Goal: Task Accomplishment & Management: Manage account settings

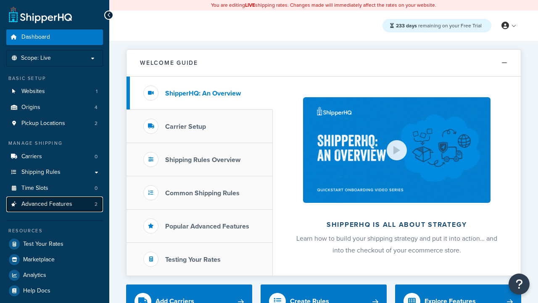
click at [55, 204] on span "Advanced Features" at bounding box center [46, 204] width 51 height 7
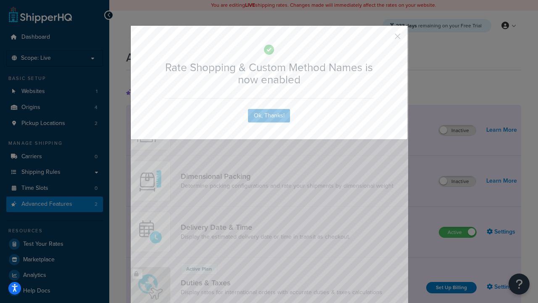
scroll to position [374, 0]
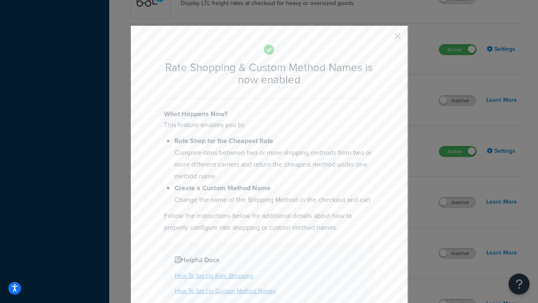
click at [385, 38] on button "button" at bounding box center [385, 39] width 2 height 2
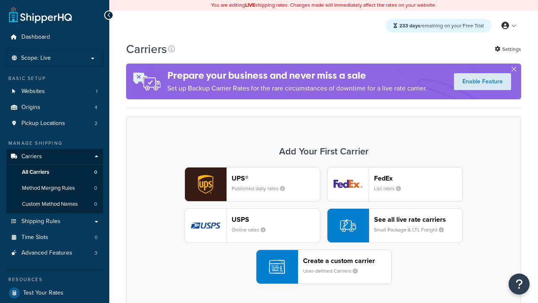
click at [324, 225] on div "UPS® Published daily rates FedEx List rates USPS Online rates See all live rate…" at bounding box center [324, 225] width 378 height 117
click at [395, 225] on div "See all live rate carriers Small Package & LTL Freight" at bounding box center [418, 225] width 88 height 20
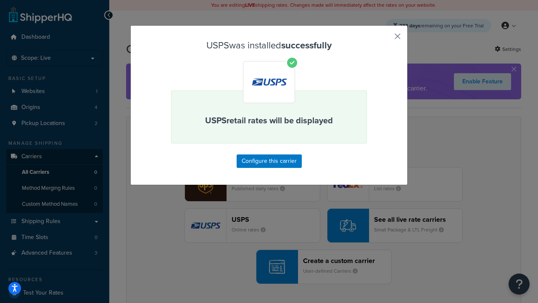
click at [385, 39] on button "button" at bounding box center [385, 39] width 2 height 2
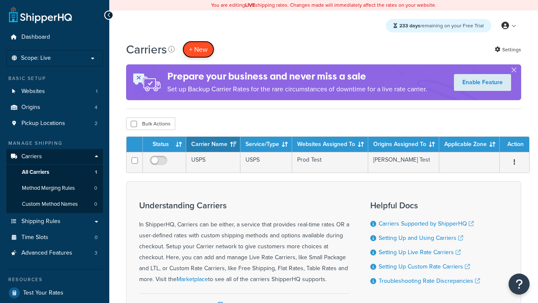
click at [199, 49] on button "+ New" at bounding box center [199, 49] width 32 height 17
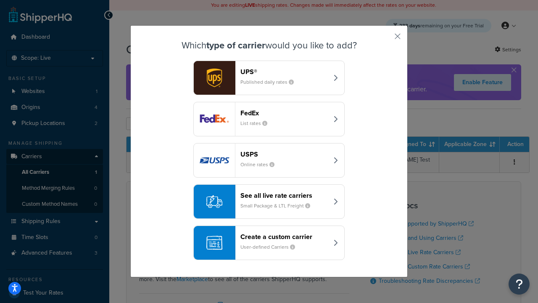
click at [269, 201] on div "See all live rate carriers Small Package & LTL Freight" at bounding box center [285, 201] width 88 height 20
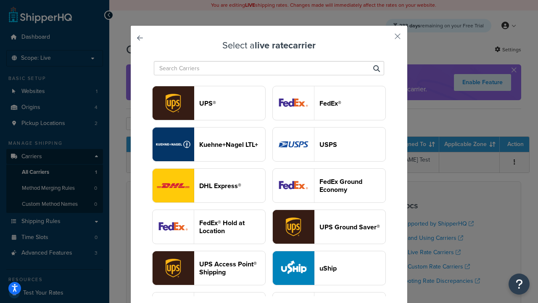
click at [329, 103] on header "FedEx®" at bounding box center [353, 103] width 66 height 8
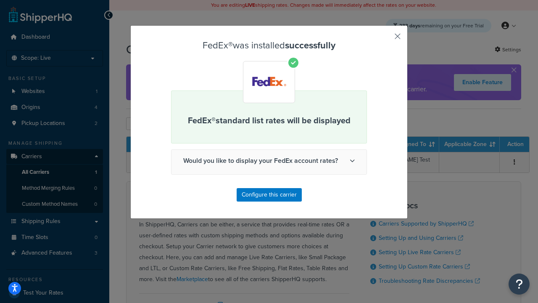
click at [385, 39] on button "button" at bounding box center [385, 39] width 2 height 2
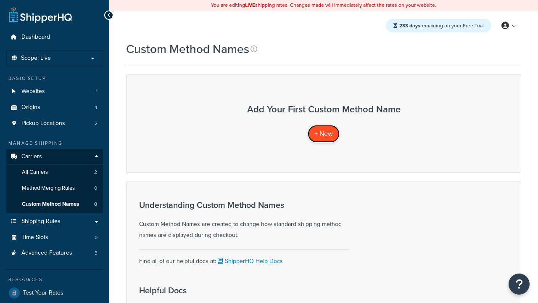
click at [324, 133] on span "+ New" at bounding box center [324, 134] width 19 height 10
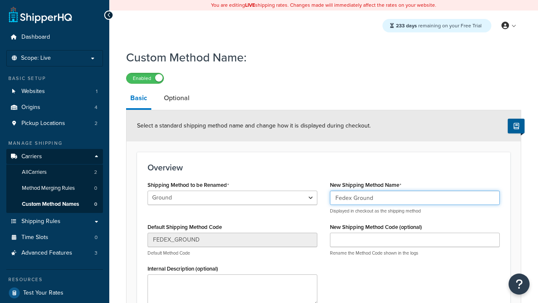
type input "Fedex Ground"
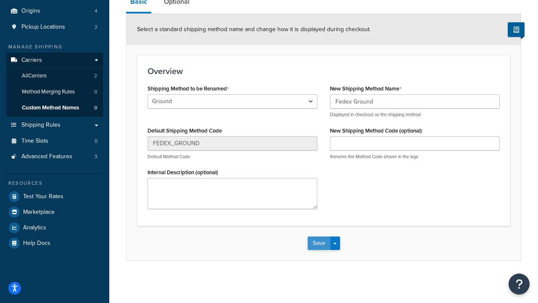
click at [319, 243] on button "Save" at bounding box center [319, 242] width 23 height 13
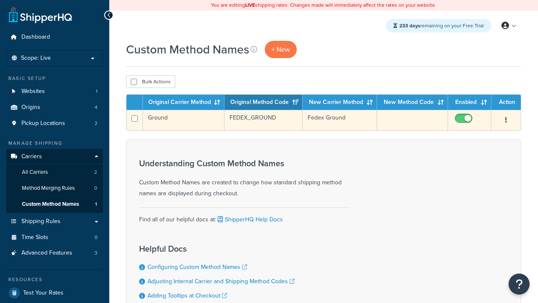
click at [506, 121] on icon "button" at bounding box center [507, 120] width 2 height 6
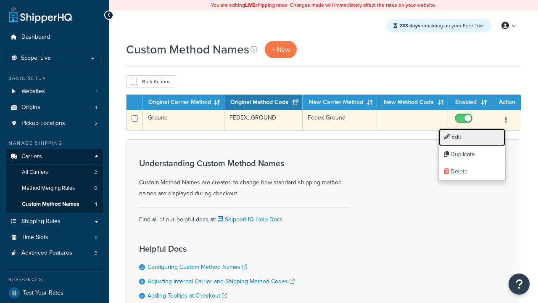
click at [472, 137] on link "Edit" at bounding box center [472, 137] width 66 height 17
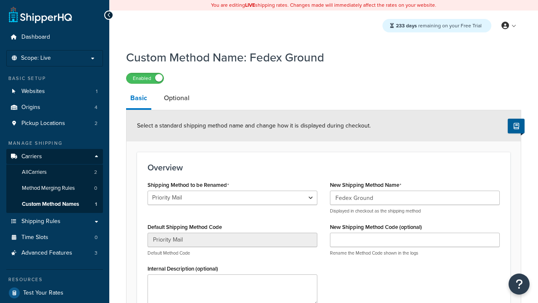
select select "707109"
type input "USPS Priority"
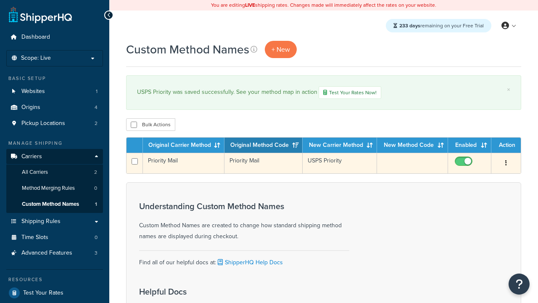
click at [506, 164] on icon "button" at bounding box center [507, 163] width 2 height 6
click at [472, 198] on link "Duplicate" at bounding box center [472, 197] width 66 height 17
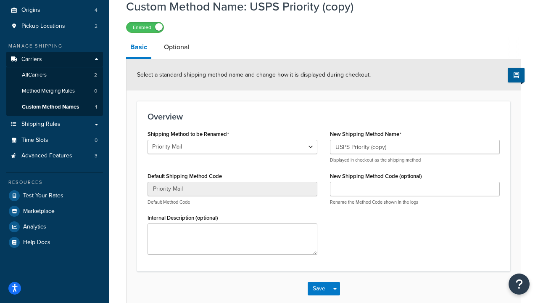
select select "707117"
type input "FEDEX_GROUND"
click at [319, 295] on button "Save" at bounding box center [319, 288] width 23 height 13
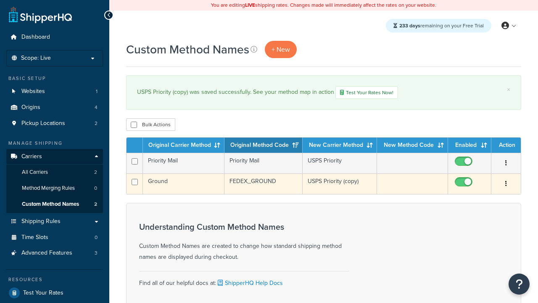
click at [506, 185] on icon "button" at bounding box center [507, 183] width 2 height 6
click at [0, 0] on link "Delete" at bounding box center [0, 0] width 0 height 0
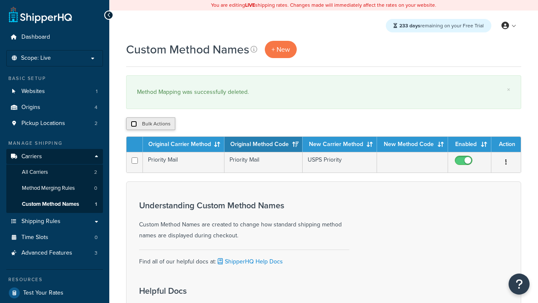
click at [134, 124] on input "checkbox" at bounding box center [134, 124] width 6 height 6
checkbox input "true"
click at [226, 124] on button "Delete" at bounding box center [224, 123] width 29 height 13
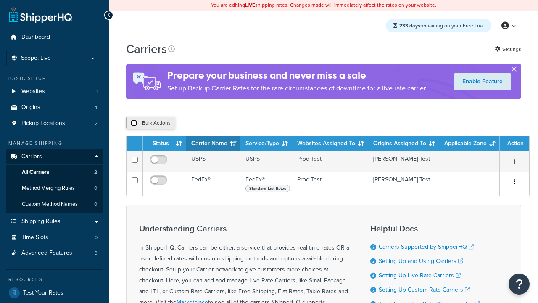
click at [134, 124] on input "checkbox" at bounding box center [134, 123] width 6 height 6
checkbox input "true"
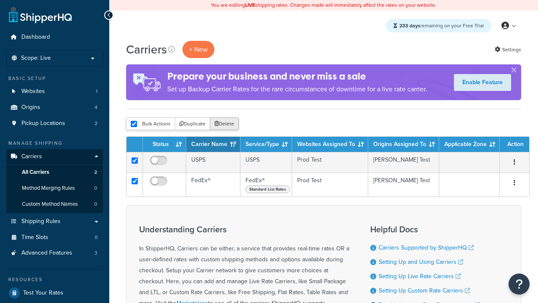
click at [226, 124] on button "Delete" at bounding box center [224, 123] width 29 height 13
